Goal: Task Accomplishment & Management: Complete application form

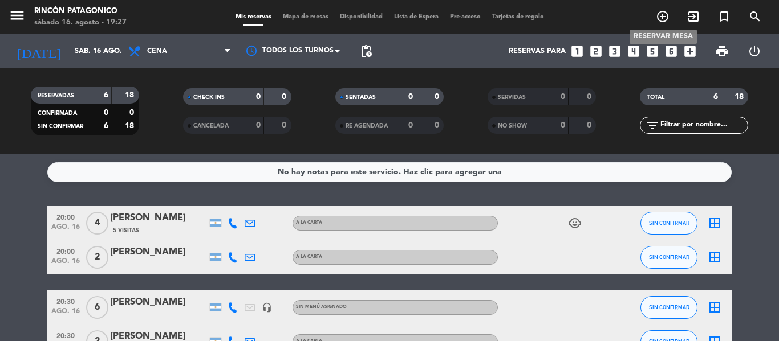
click at [661, 17] on icon "add_circle_outline" at bounding box center [663, 17] width 14 height 14
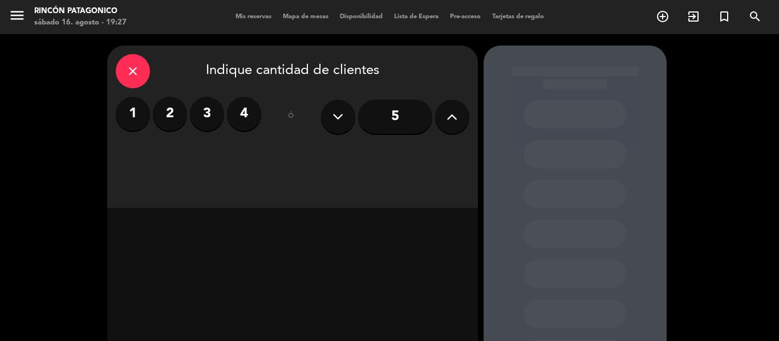
click at [250, 111] on label "4" at bounding box center [244, 114] width 34 height 34
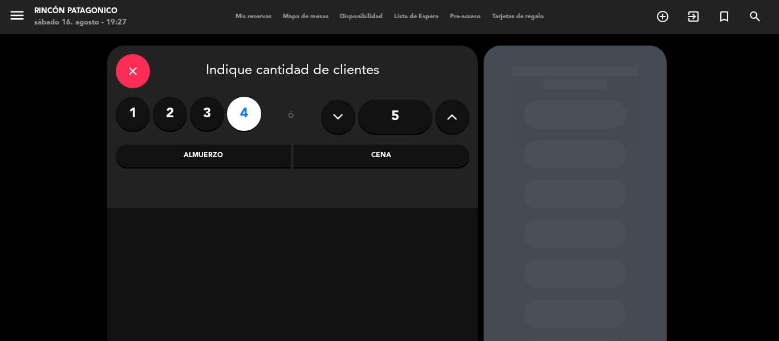
click at [410, 160] on div "Cena" at bounding box center [382, 156] width 176 height 23
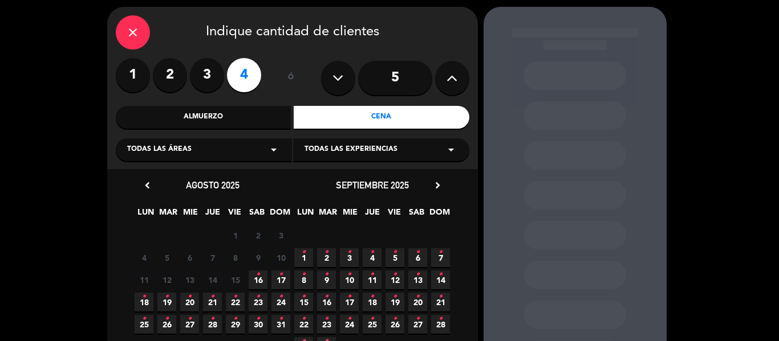
scroll to position [57, 0]
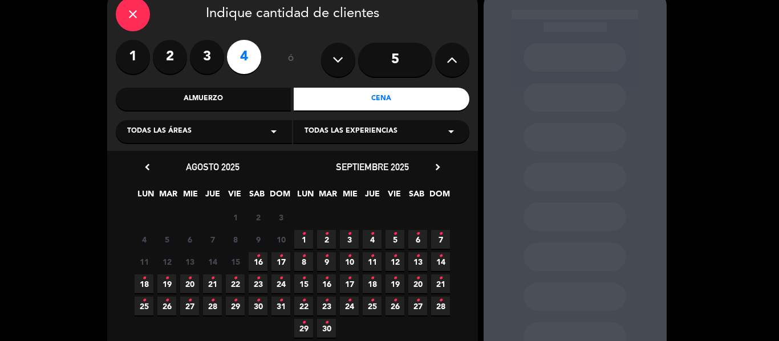
click at [257, 261] on icon "•" at bounding box center [258, 256] width 4 height 18
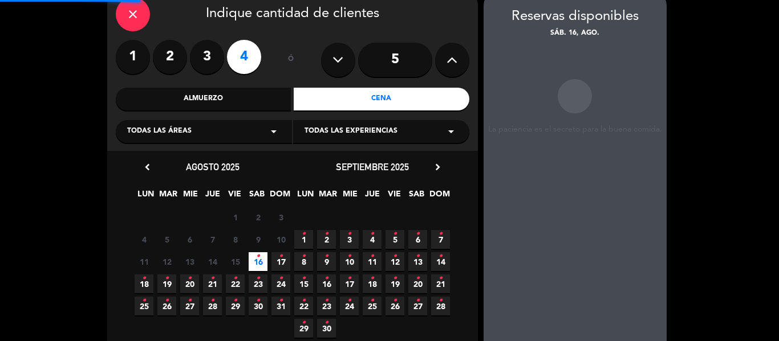
scroll to position [46, 0]
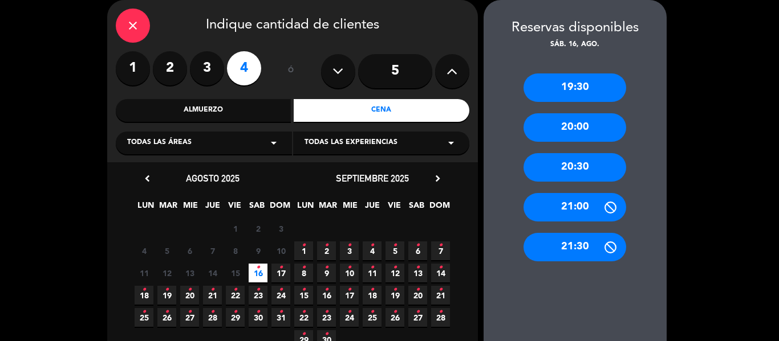
click at [562, 172] on div "20:30" at bounding box center [574, 167] width 103 height 29
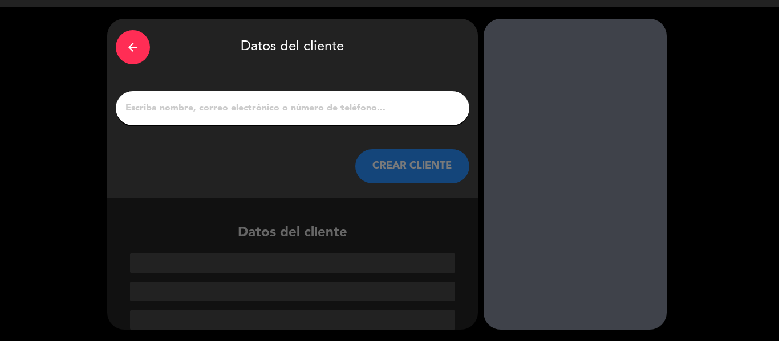
click at [254, 109] on input "1" at bounding box center [292, 108] width 336 height 16
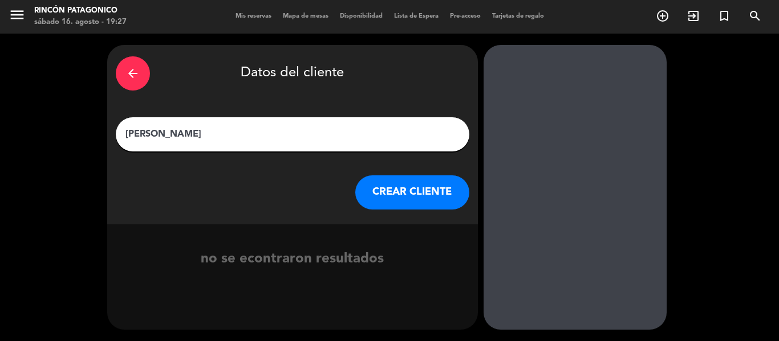
type input "[PERSON_NAME]"
click at [410, 201] on button "CREAR CLIENTE" at bounding box center [412, 193] width 114 height 34
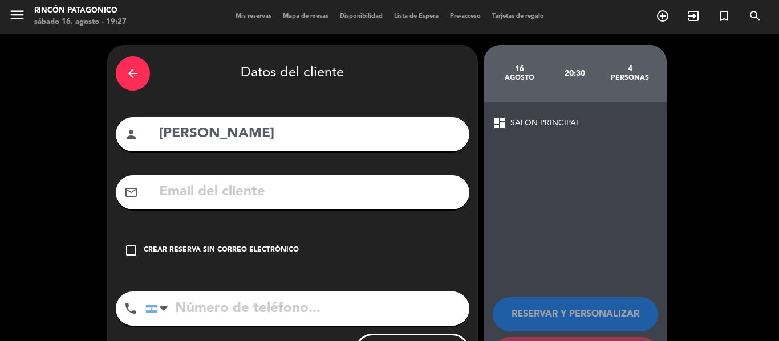
click at [131, 250] on icon "check_box_outline_blank" at bounding box center [131, 251] width 14 height 14
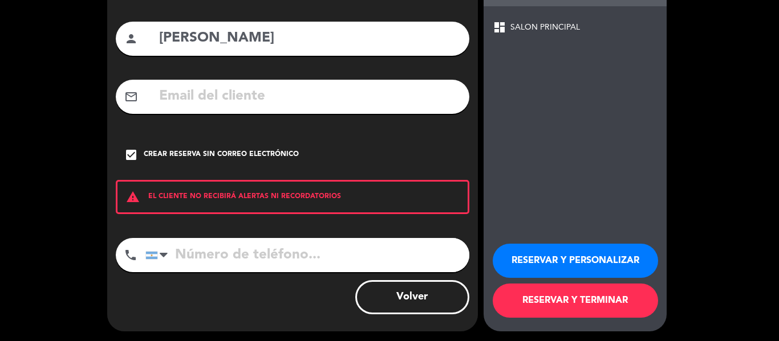
scroll to position [98, 0]
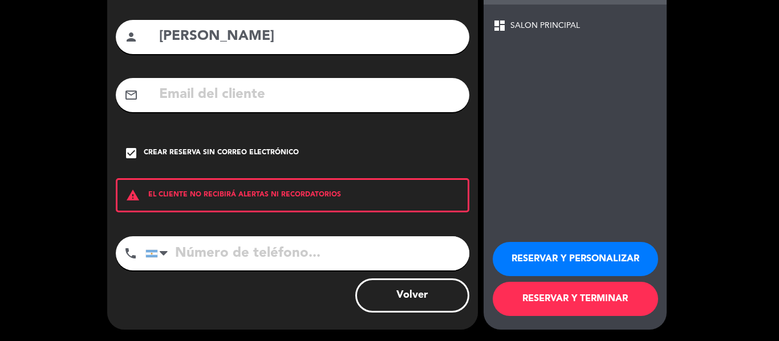
click at [217, 259] on input "tel" at bounding box center [307, 254] width 324 height 34
type input "1144387147"
click at [621, 312] on button "RESERVAR Y TERMINAR" at bounding box center [575, 299] width 165 height 34
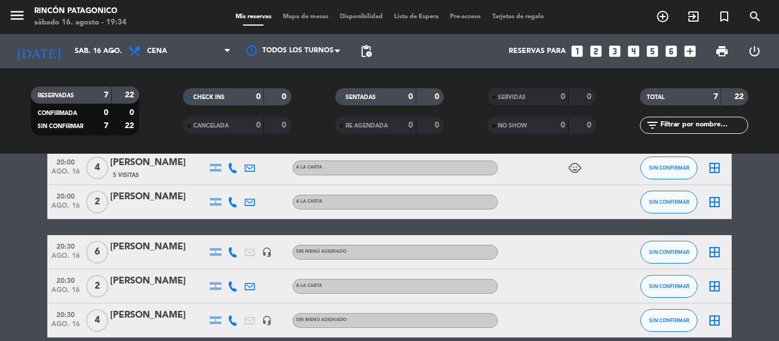
scroll to position [38, 0]
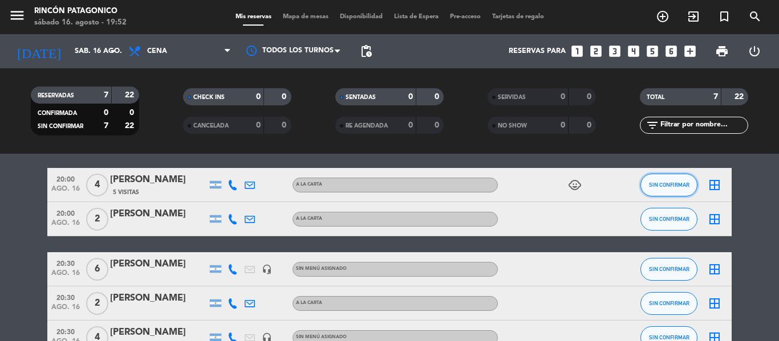
click at [693, 179] on button "SIN CONFIRMAR" at bounding box center [668, 185] width 57 height 23
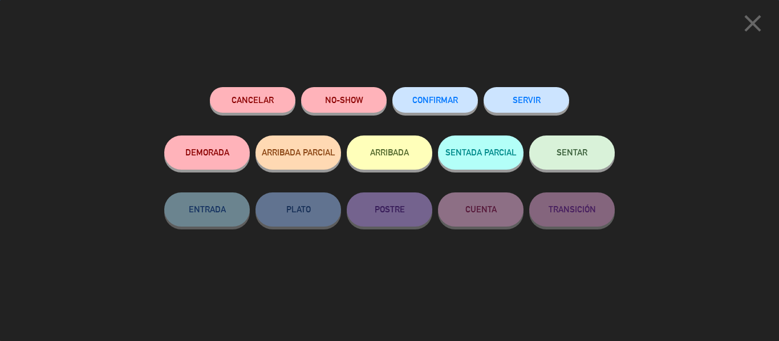
click at [408, 151] on button "ARRIBADA" at bounding box center [390, 153] width 86 height 34
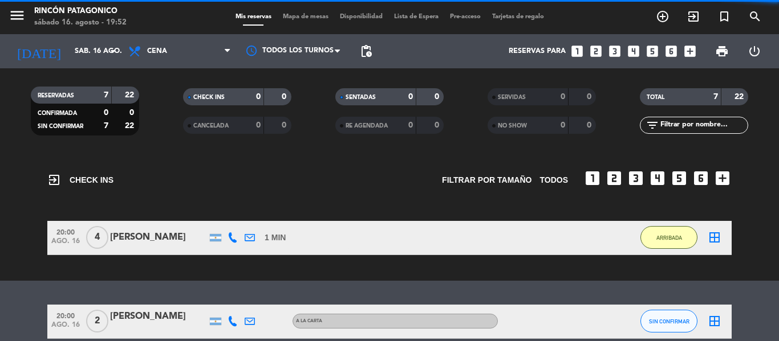
scroll to position [175, 0]
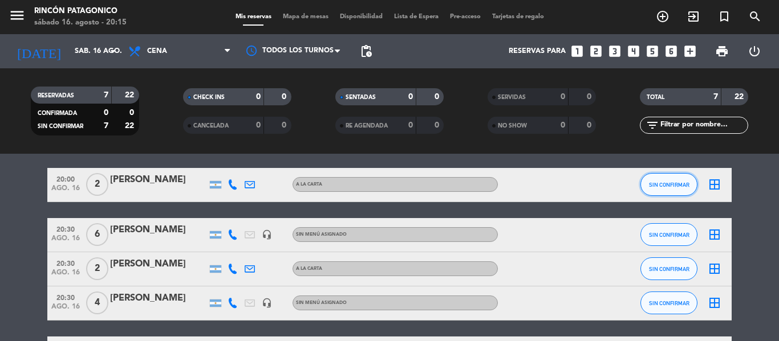
click at [682, 185] on span "SIN CONFIRMAR" at bounding box center [669, 185] width 40 height 6
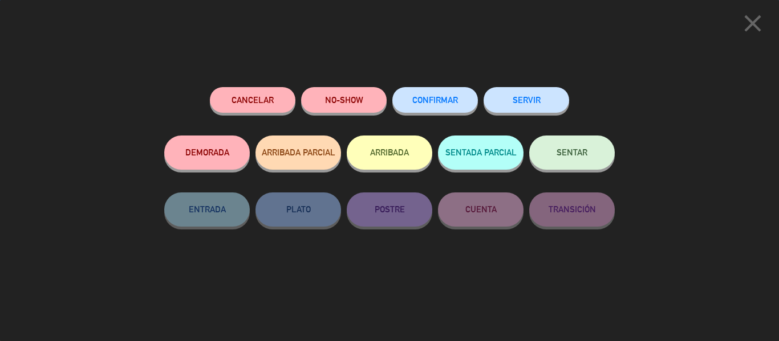
click at [379, 152] on button "ARRIBADA" at bounding box center [390, 153] width 86 height 34
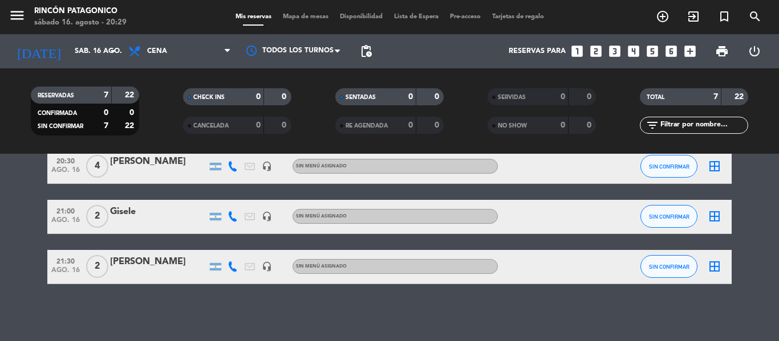
scroll to position [182, 0]
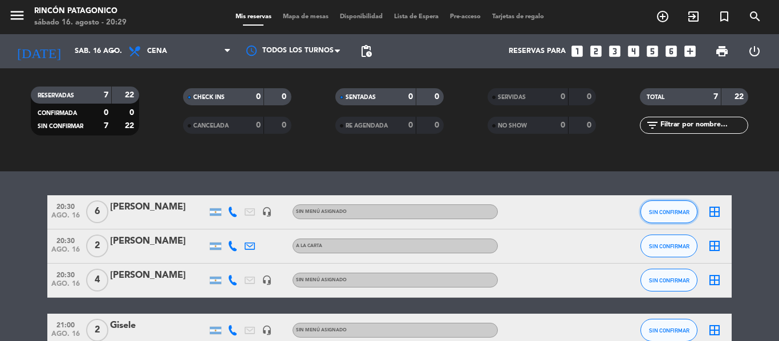
click at [676, 213] on span "SIN CONFIRMAR" at bounding box center [669, 212] width 40 height 6
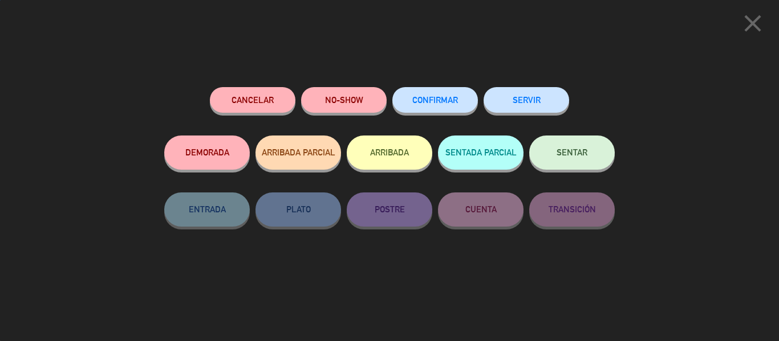
click at [367, 150] on button "ARRIBADA" at bounding box center [390, 153] width 86 height 34
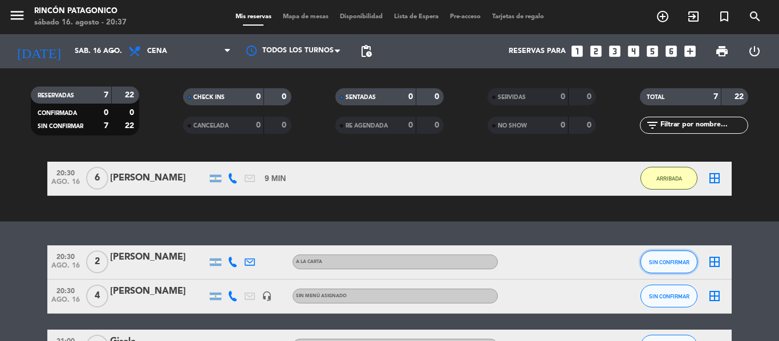
click at [676, 254] on button "SIN CONFIRMAR" at bounding box center [668, 262] width 57 height 23
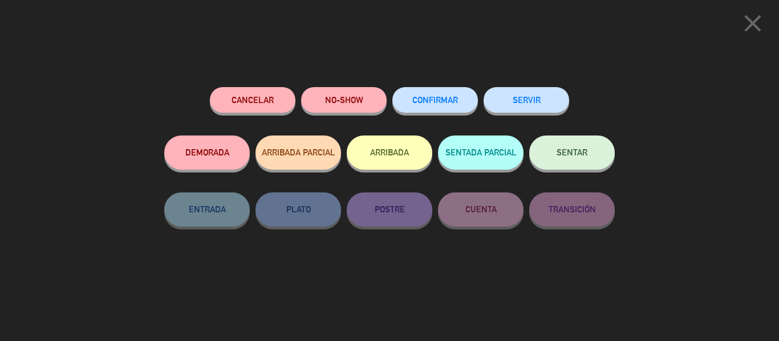
click at [397, 153] on button "ARRIBADA" at bounding box center [390, 153] width 86 height 34
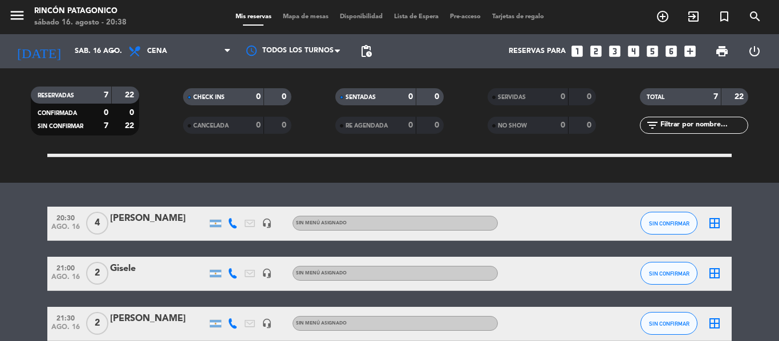
scroll to position [296, 0]
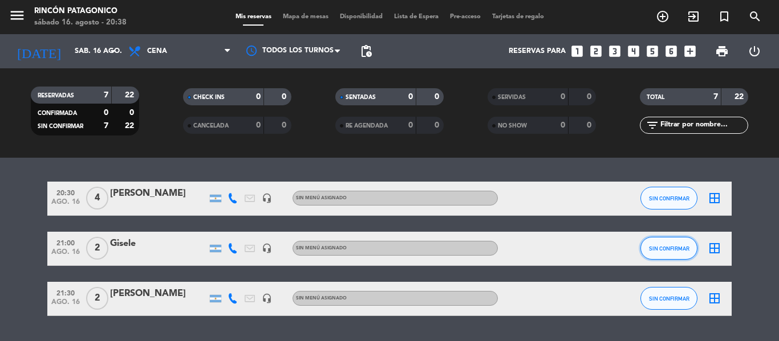
click at [663, 253] on button "SIN CONFIRMAR" at bounding box center [668, 248] width 57 height 23
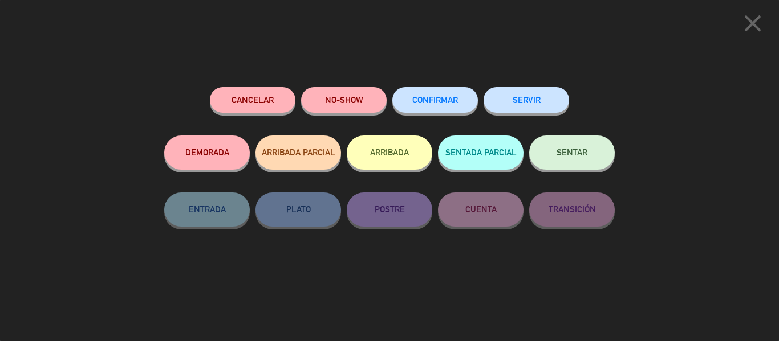
click at [378, 154] on button "ARRIBADA" at bounding box center [390, 153] width 86 height 34
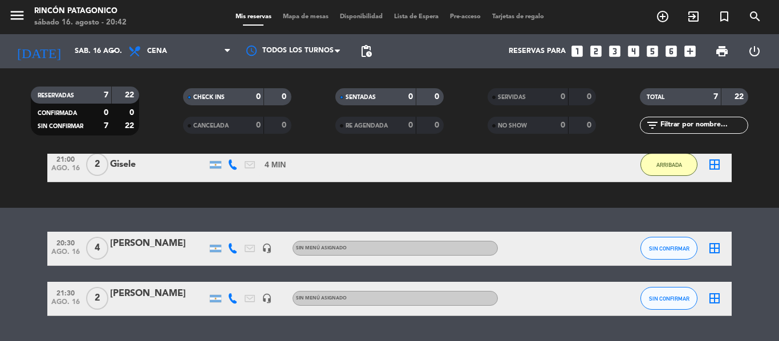
click at [0, 341] on html "close × [PERSON_NAME] Patagonico × chrome_reader_mode Listado de Reservas accou…" at bounding box center [389, 170] width 779 height 341
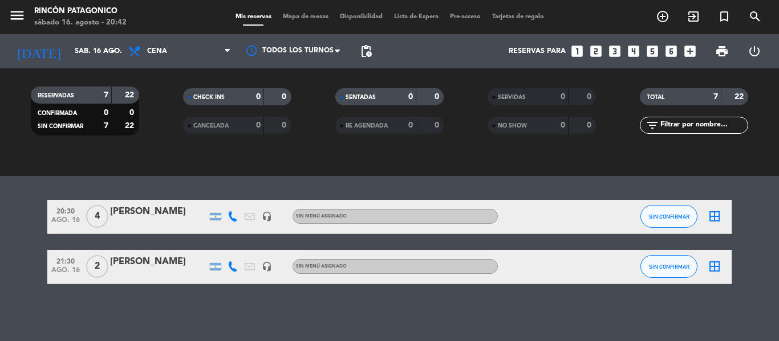
click at [113, 278] on div at bounding box center [158, 274] width 97 height 9
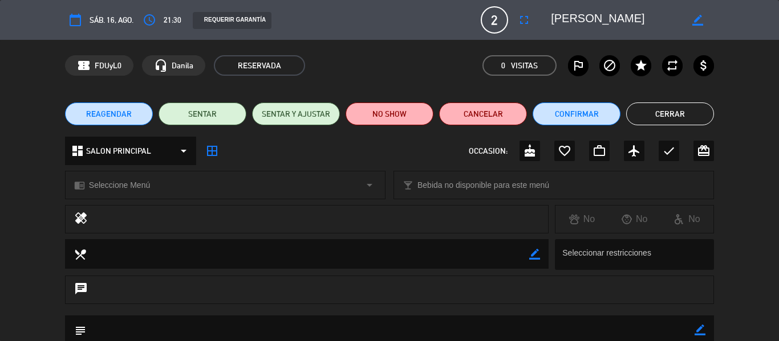
click at [645, 107] on button "Cerrar" at bounding box center [670, 114] width 88 height 23
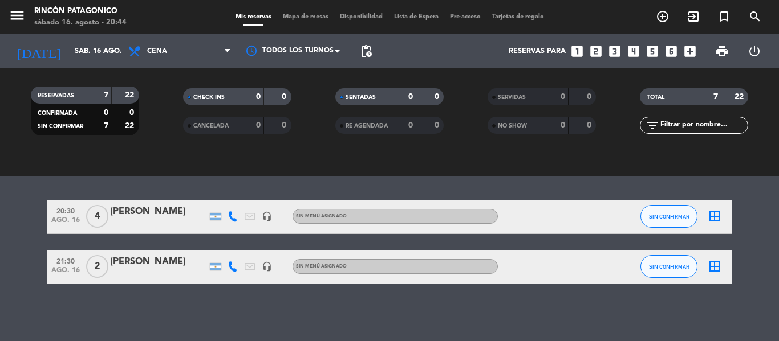
drag, startPoint x: 306, startPoint y: 153, endPoint x: 294, endPoint y: 216, distance: 64.3
click at [306, 153] on div "RESERVADAS 7 22 CONFIRMADA 0 0 SIN CONFIRMAR 7 22 CHECK INS 0 0 CANCELADA 0 0 S…" at bounding box center [389, 111] width 779 height 86
click at [661, 219] on span "SIN CONFIRMAR" at bounding box center [669, 217] width 40 height 6
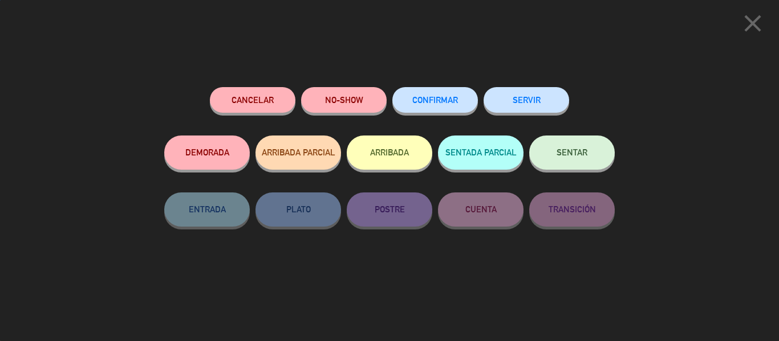
click at [380, 160] on button "ARRIBADA" at bounding box center [390, 153] width 86 height 34
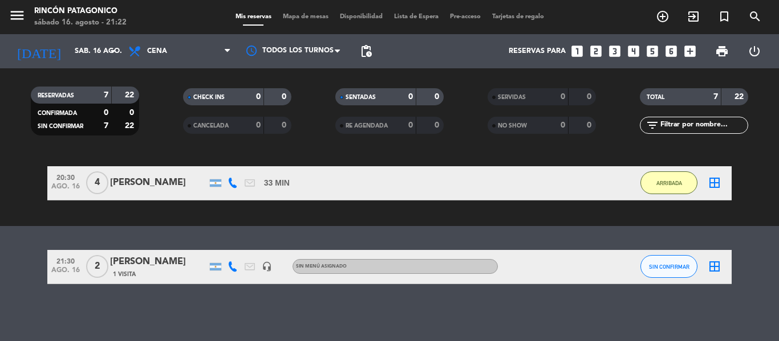
click at [614, 50] on icon "looks_3" at bounding box center [614, 51] width 15 height 15
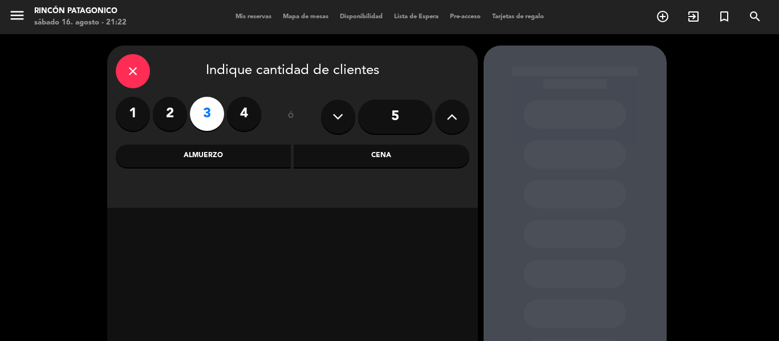
click at [237, 160] on div "Almuerzo" at bounding box center [204, 156] width 176 height 23
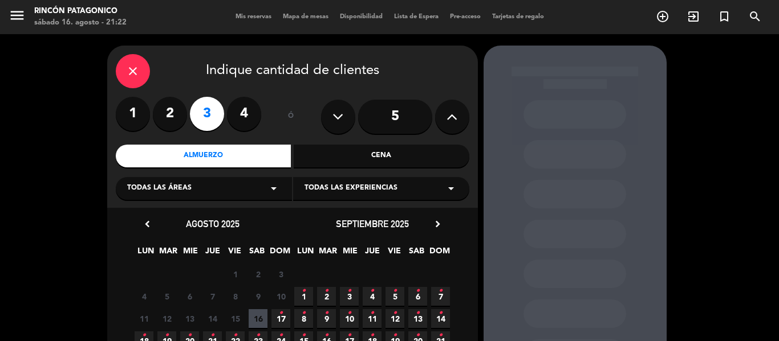
click at [277, 319] on span "17 •" at bounding box center [280, 319] width 19 height 19
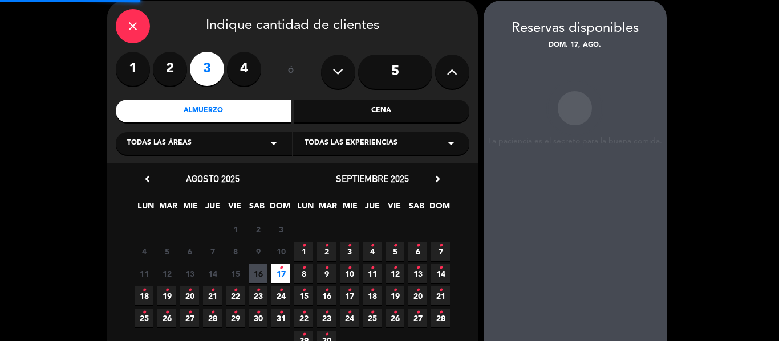
scroll to position [46, 0]
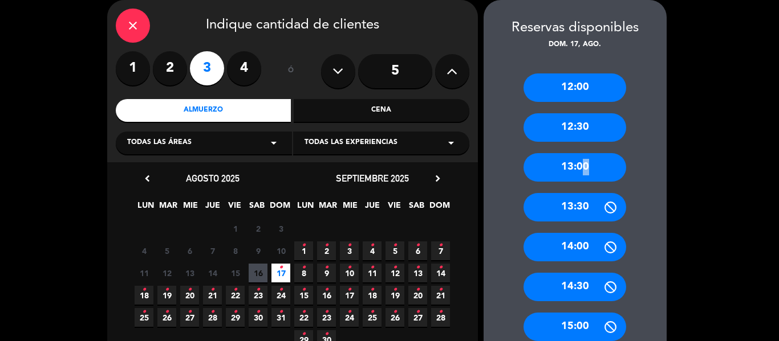
drag, startPoint x: 579, startPoint y: 163, endPoint x: 360, endPoint y: 182, distance: 219.1
click at [579, 163] on div "13:00" at bounding box center [574, 167] width 103 height 29
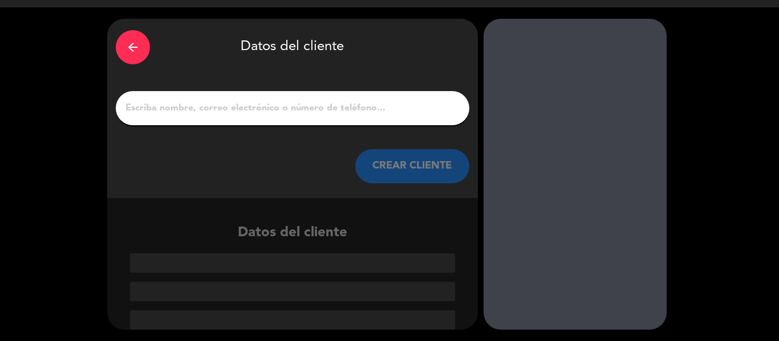
click at [216, 99] on div at bounding box center [292, 108] width 353 height 34
click at [220, 107] on input "1" at bounding box center [292, 108] width 336 height 16
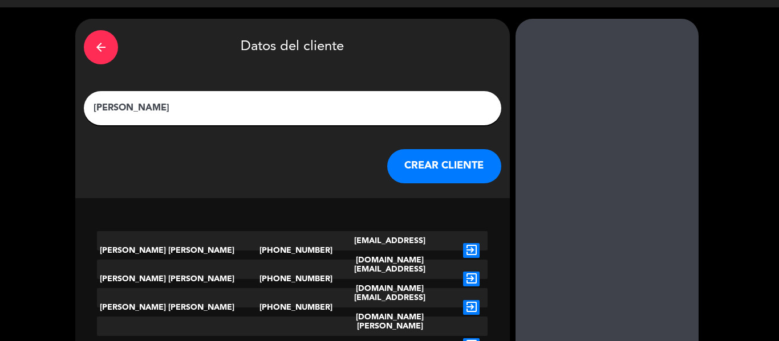
type input "[PERSON_NAME]"
click at [399, 187] on div "arrow_back Datos del cliente [PERSON_NAME] CLIENTE" at bounding box center [292, 109] width 434 height 180
click at [408, 159] on button "CREAR CLIENTE" at bounding box center [444, 166] width 114 height 34
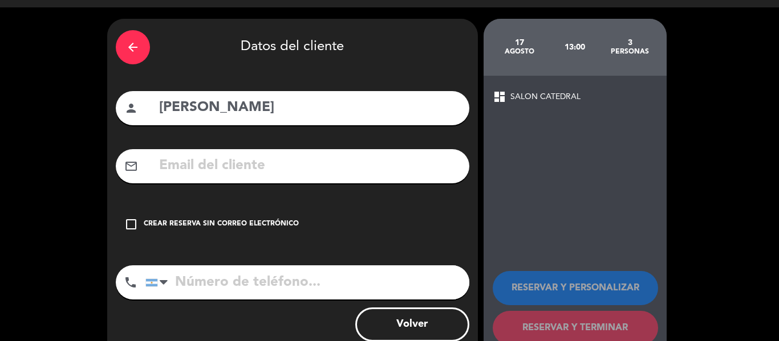
drag, startPoint x: 256, startPoint y: 215, endPoint x: 258, endPoint y: 222, distance: 7.8
click at [258, 221] on div "check_box_outline_blank Crear reserva sin correo electrónico" at bounding box center [292, 225] width 353 height 34
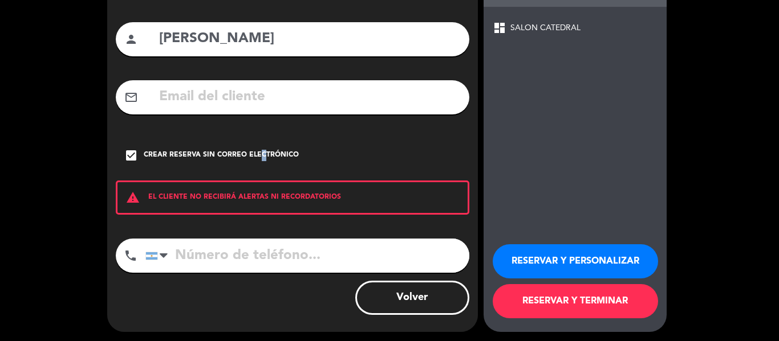
scroll to position [98, 0]
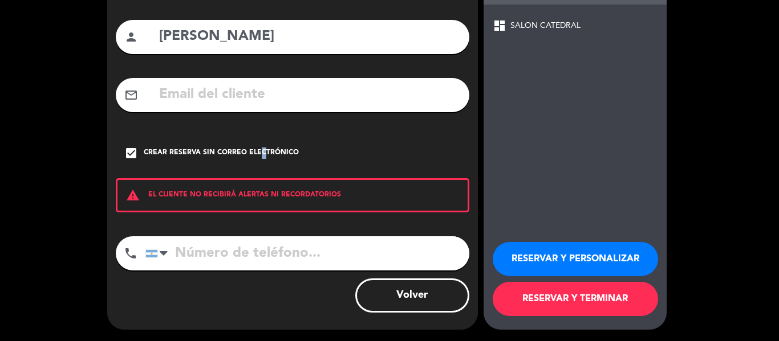
click at [570, 292] on button "RESERVAR Y TERMINAR" at bounding box center [575, 299] width 165 height 34
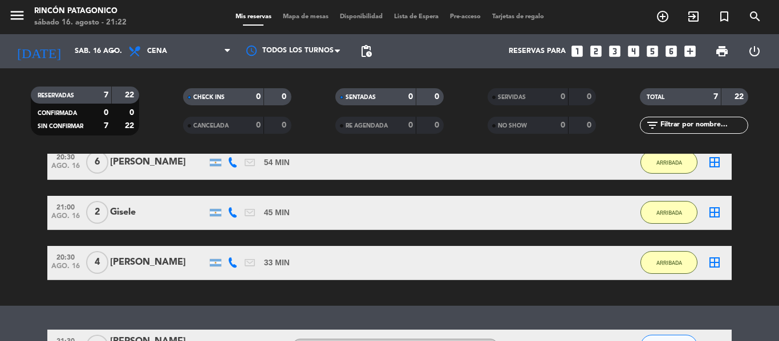
scroll to position [328, 0]
